Goal: Information Seeking & Learning: Learn about a topic

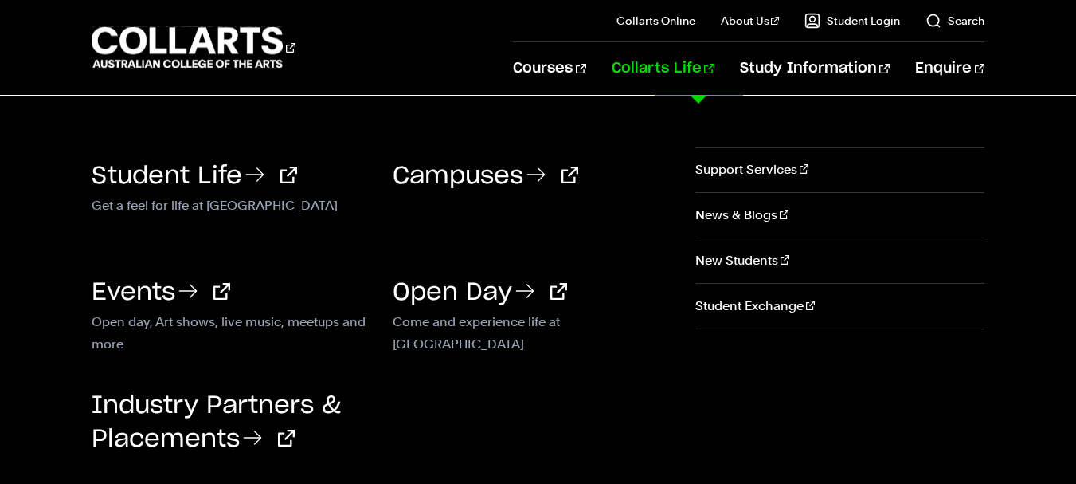
click at [708, 65] on link "Collarts Life" at bounding box center [663, 68] width 103 height 53
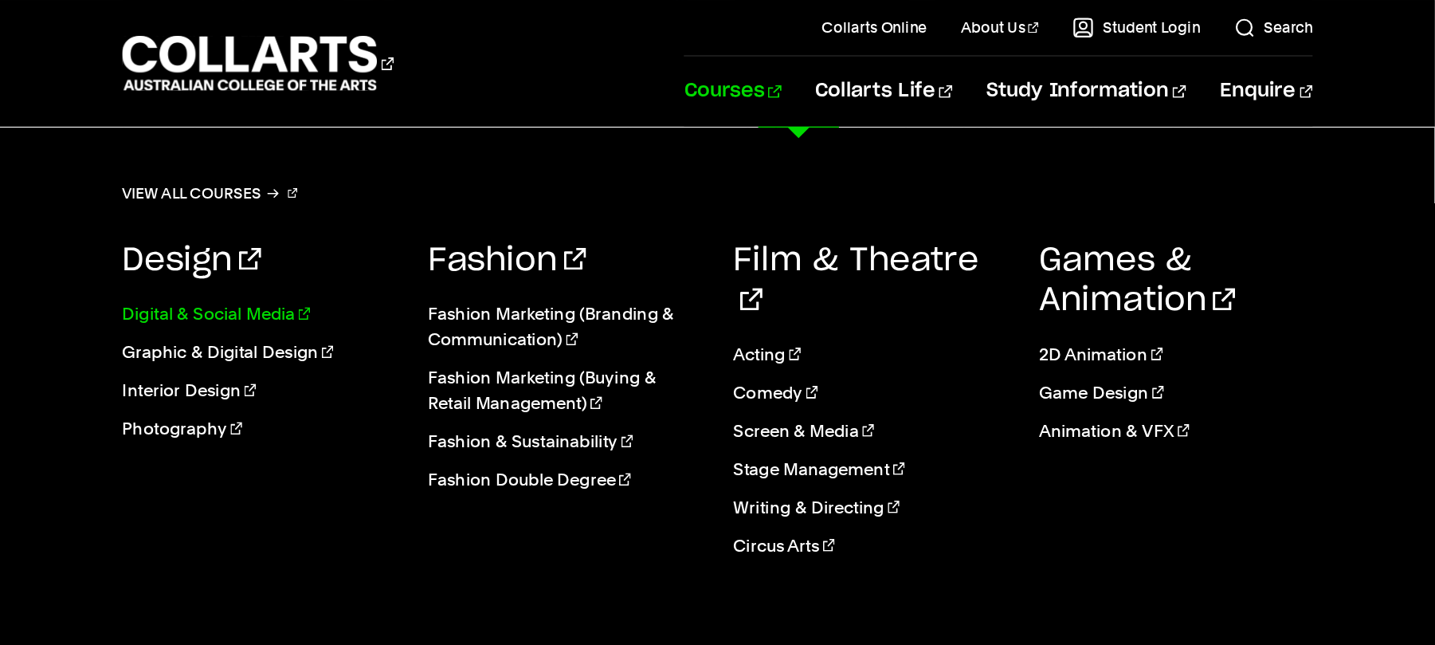
scroll to position [2371, 0]
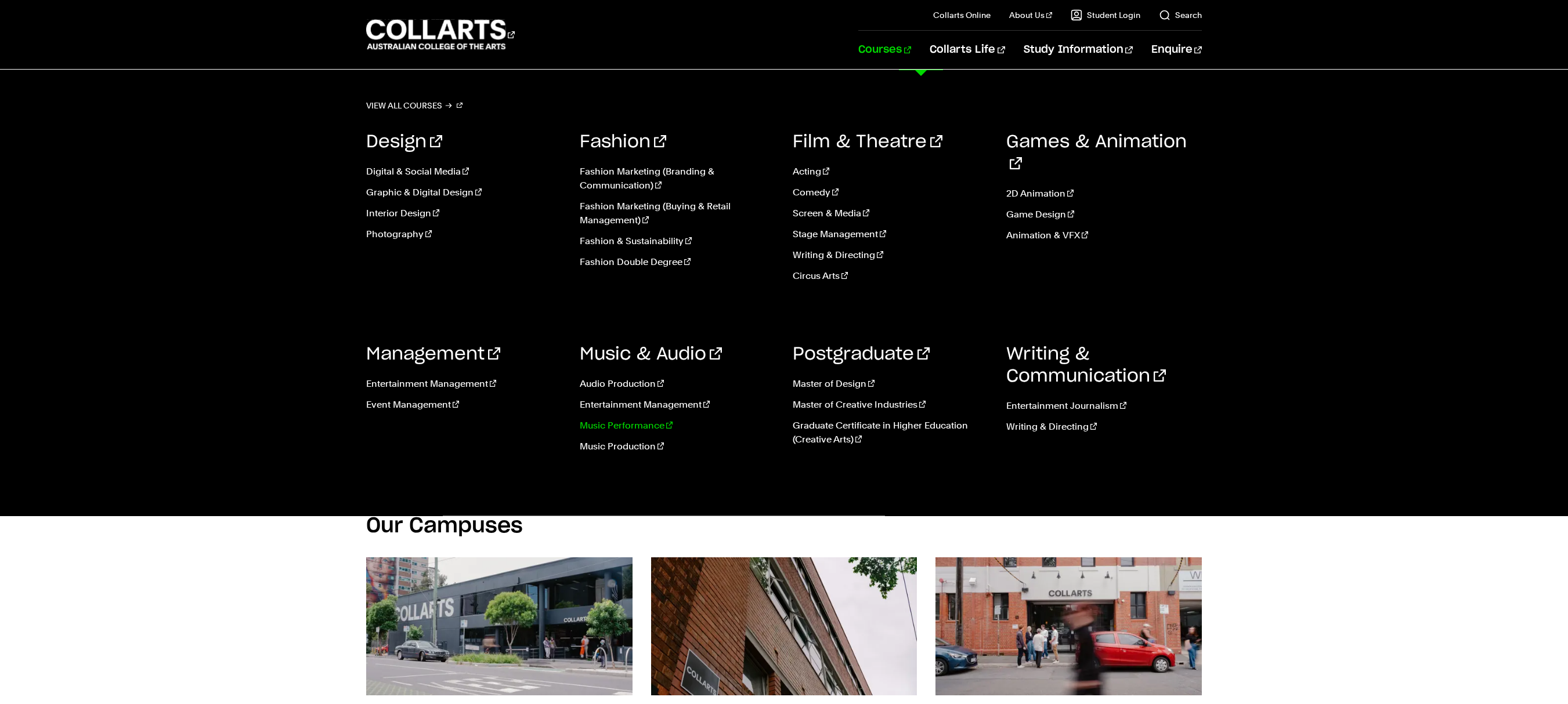
click at [646, 352] on link "Music Performance" at bounding box center [677, 425] width 196 height 14
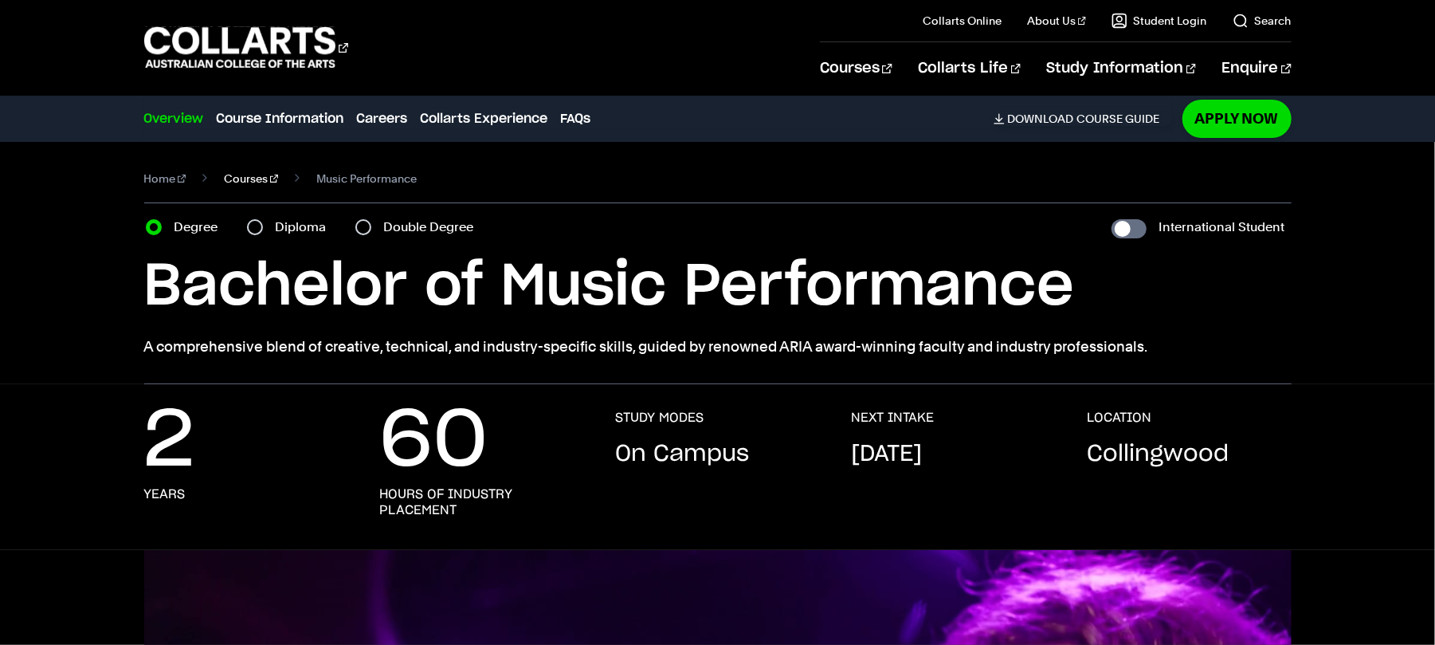
click at [237, 177] on link "Courses" at bounding box center [251, 178] width 54 height 22
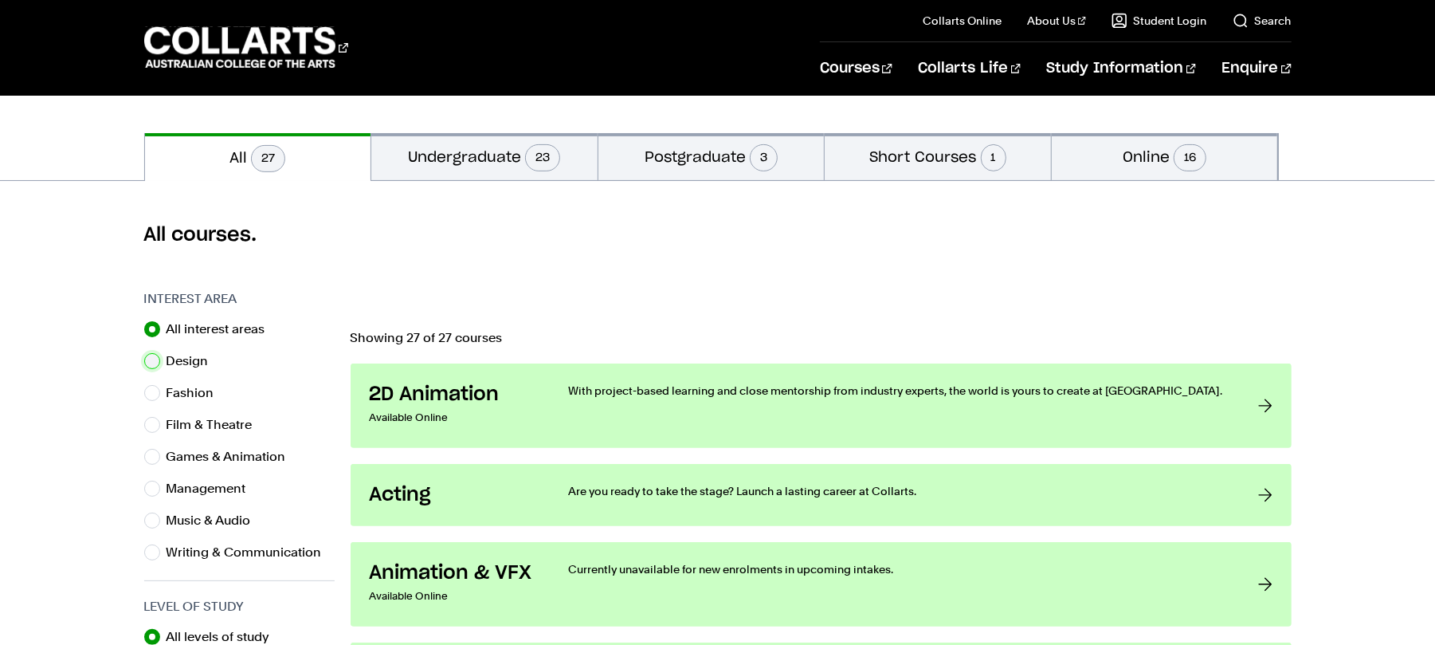
click at [154, 363] on input "Design" at bounding box center [152, 361] width 16 height 16
radio input "true"
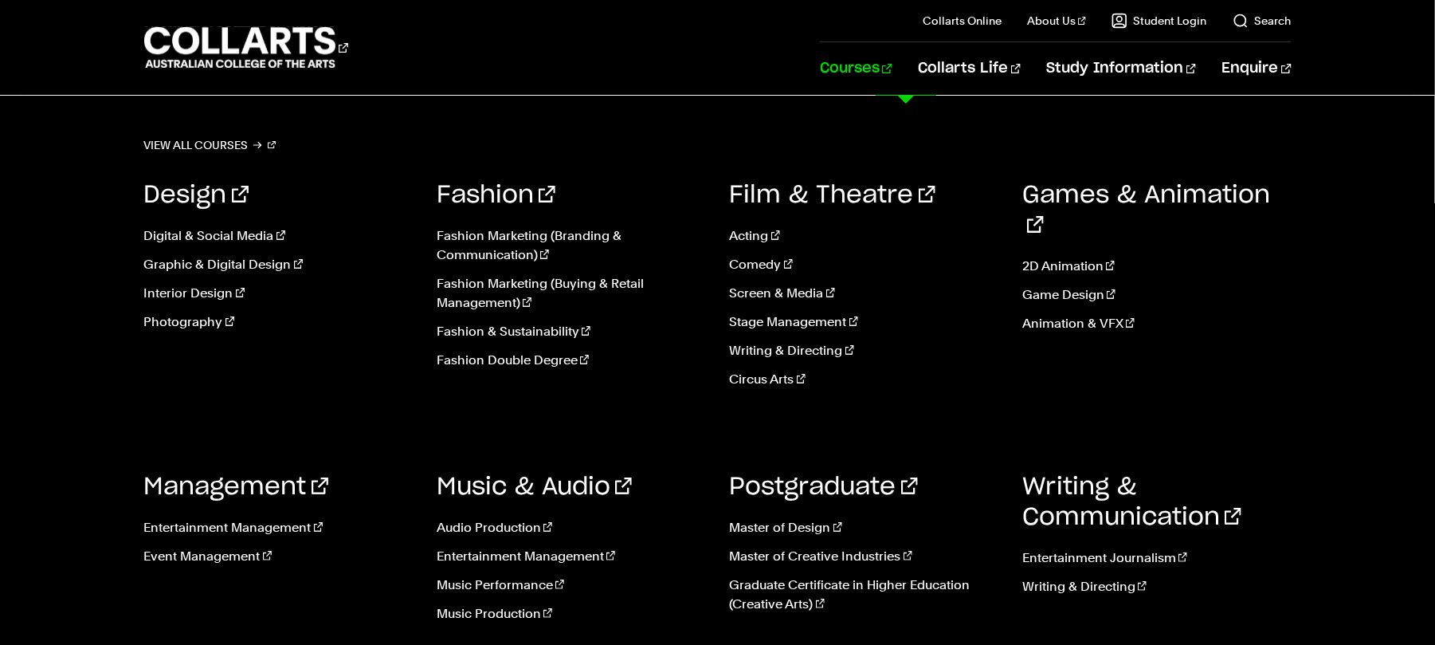
drag, startPoint x: 0, startPoint y: 0, endPoint x: 903, endPoint y: 64, distance: 904.9
click at [892, 64] on link "Courses" at bounding box center [856, 68] width 72 height 53
